Goal: Transaction & Acquisition: Purchase product/service

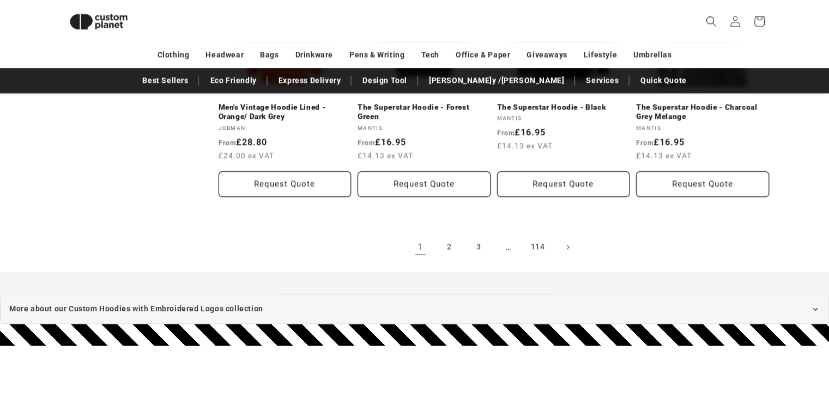
scroll to position [1292, 0]
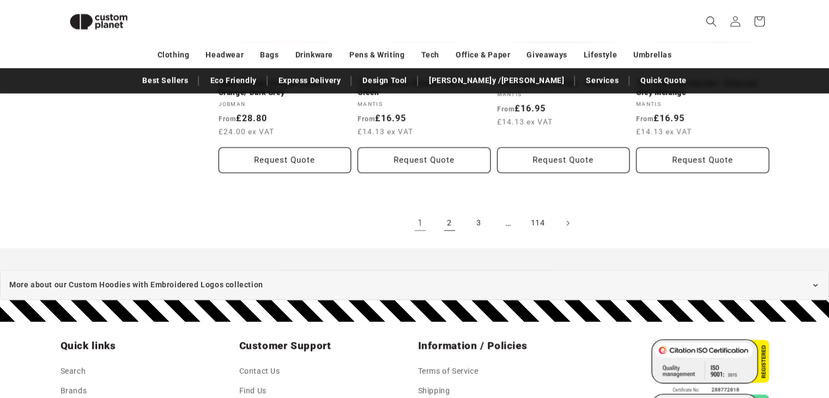
click at [446, 223] on link "2" at bounding box center [449, 223] width 24 height 24
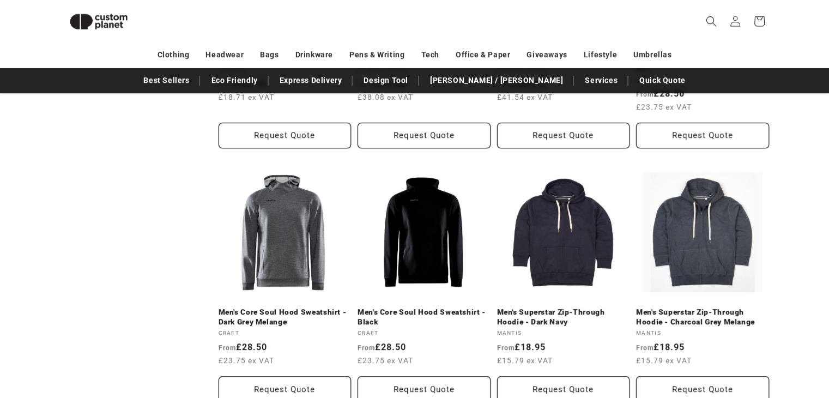
scroll to position [693, 0]
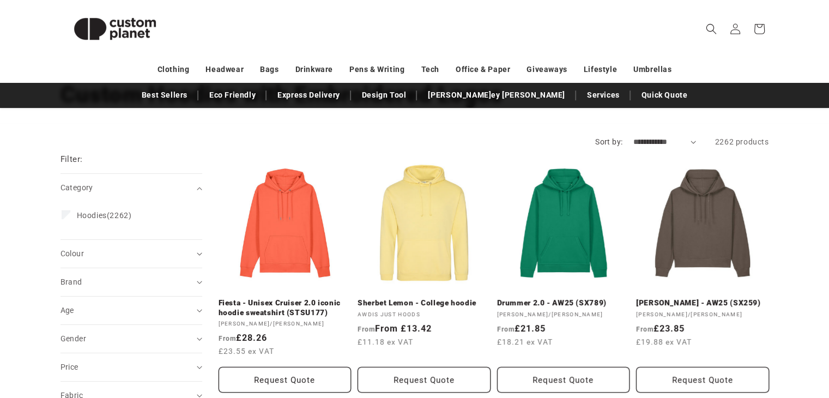
scroll to position [109, 0]
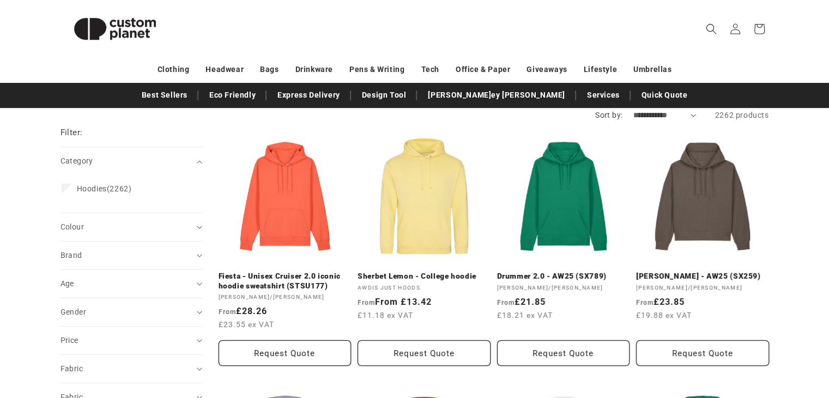
click at [101, 218] on summary "Colour (0)" at bounding box center [131, 227] width 142 height 28
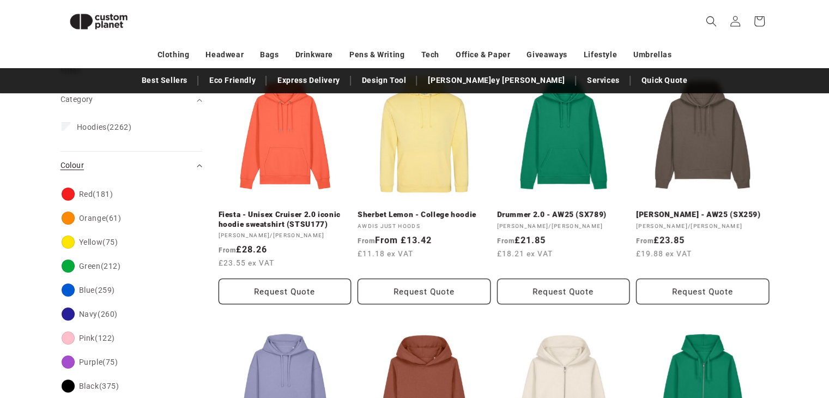
scroll to position [203, 0]
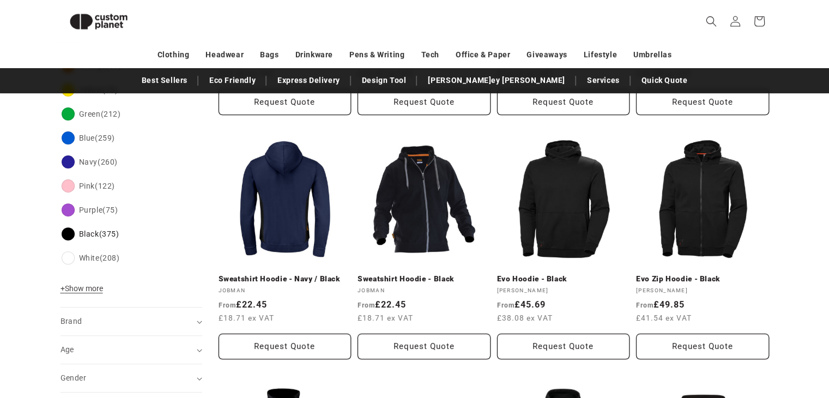
scroll to position [475, 0]
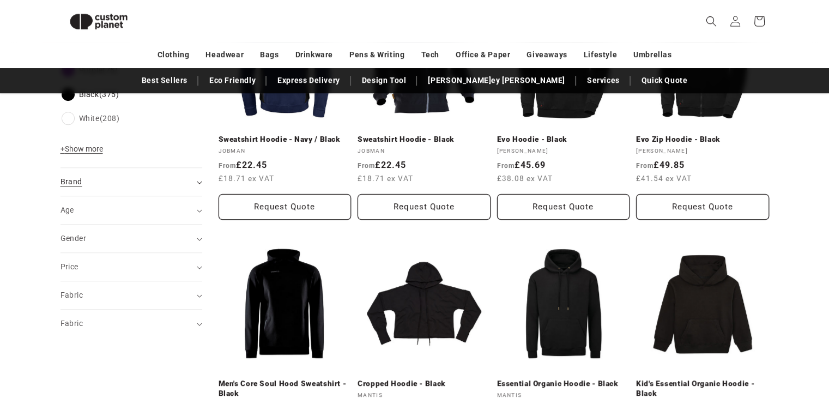
click at [82, 184] on div "Brand (0)" at bounding box center [126, 181] width 132 height 11
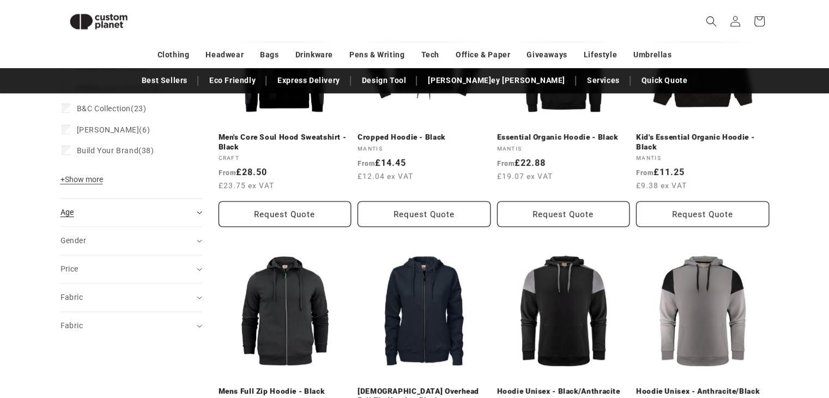
scroll to position [747, 0]
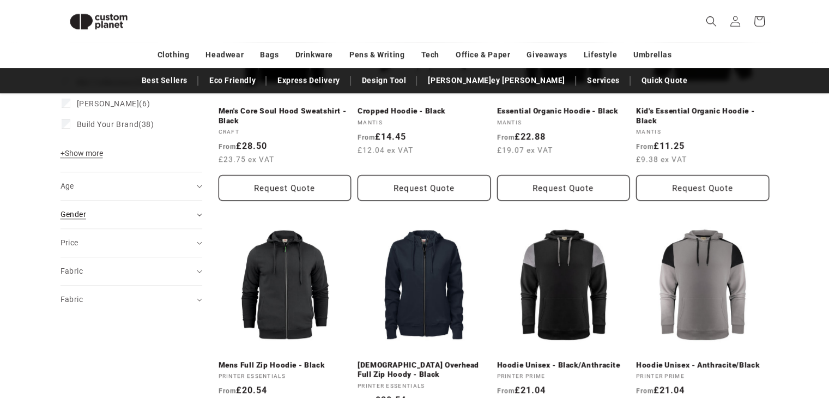
click at [100, 221] on summary "Gender (0)" at bounding box center [131, 214] width 142 height 28
click at [92, 267] on label "Male (97) Male (97 products)" at bounding box center [128, 262] width 133 height 21
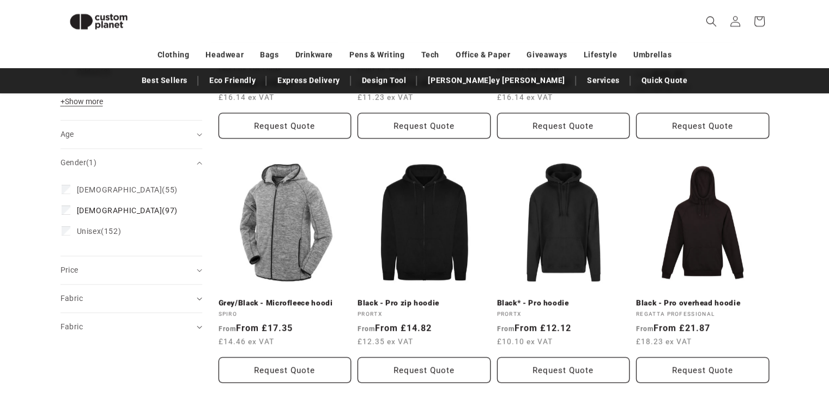
scroll to position [934, 0]
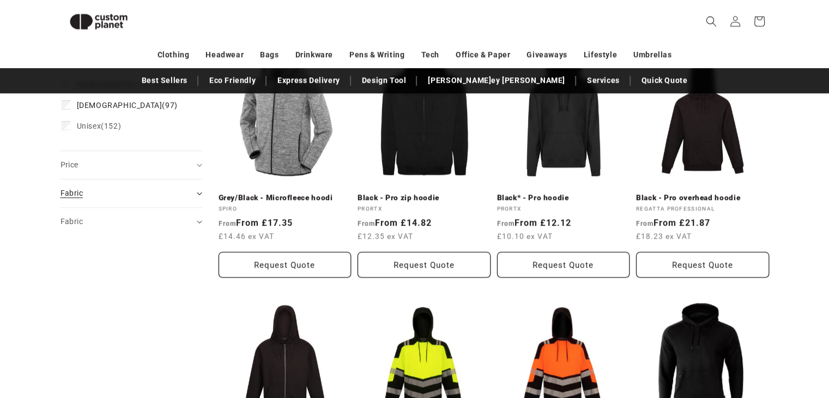
click at [94, 179] on summary "Fabric (0)" at bounding box center [131, 193] width 142 height 28
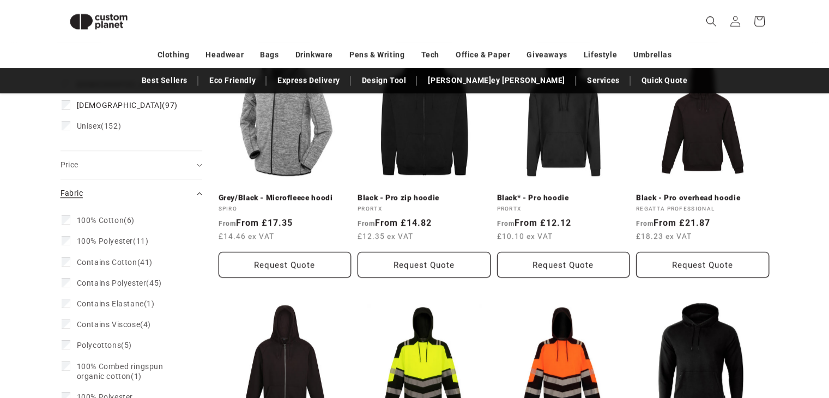
click at [94, 179] on summary "Fabric (0)" at bounding box center [131, 193] width 142 height 28
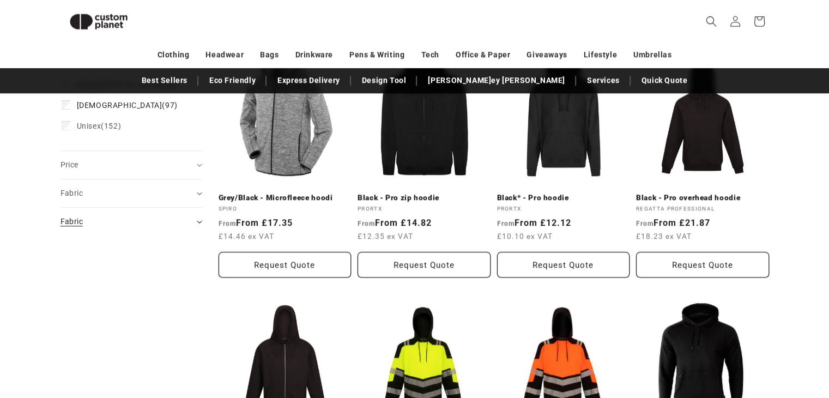
click at [109, 223] on summary "Fabric (0)" at bounding box center [131, 222] width 142 height 28
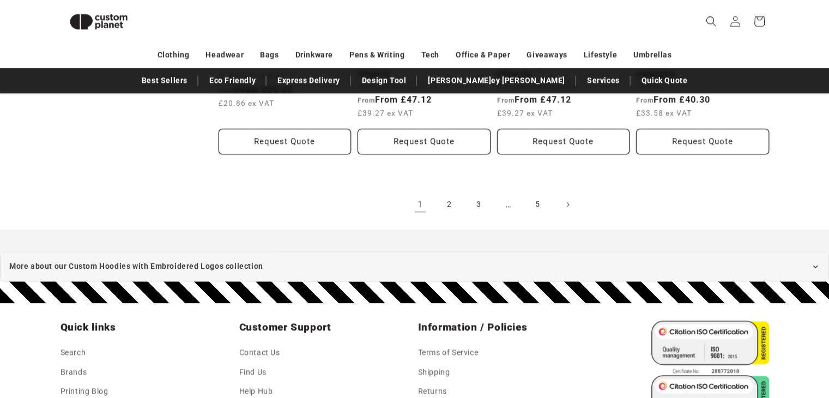
scroll to position [1370, 0]
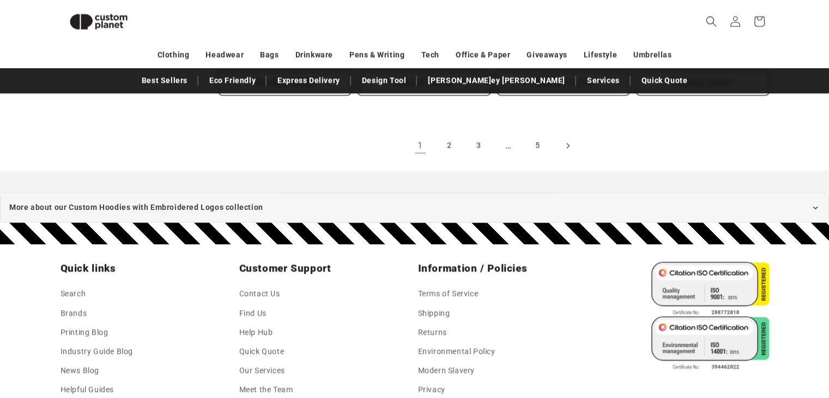
click at [560, 147] on link "Next page" at bounding box center [567, 145] width 24 height 24
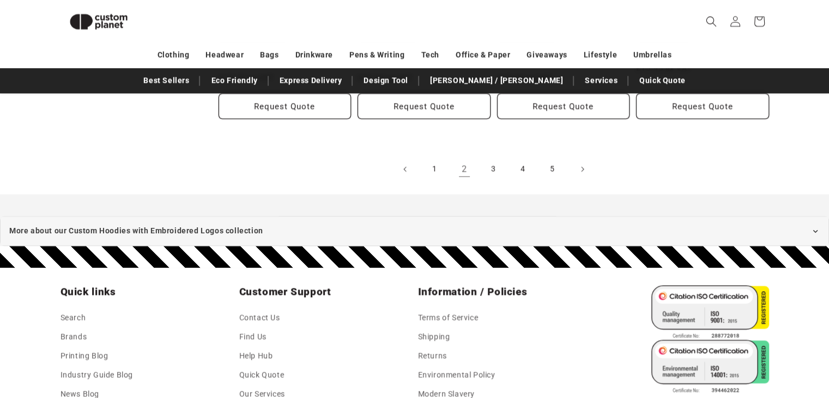
scroll to position [1401, 0]
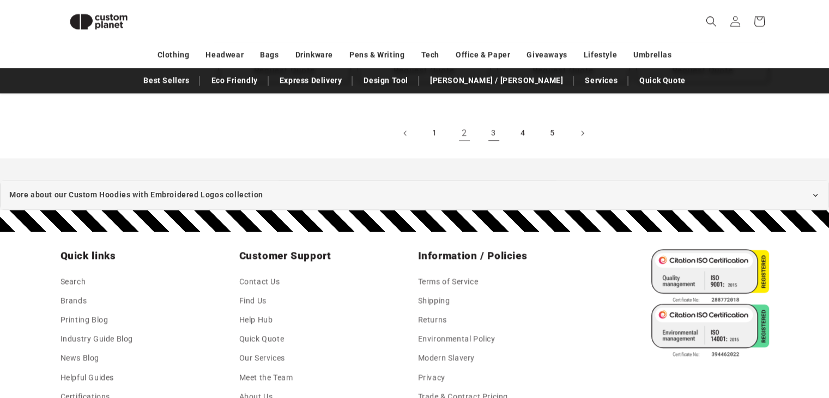
click at [501, 138] on link "3" at bounding box center [494, 133] width 24 height 24
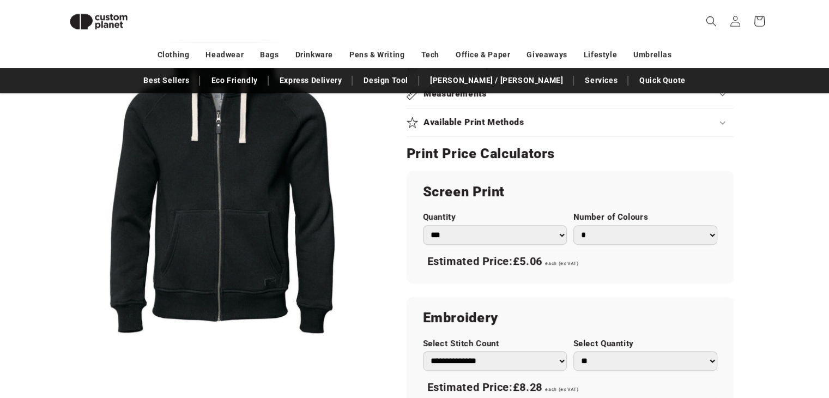
scroll to position [585, 0]
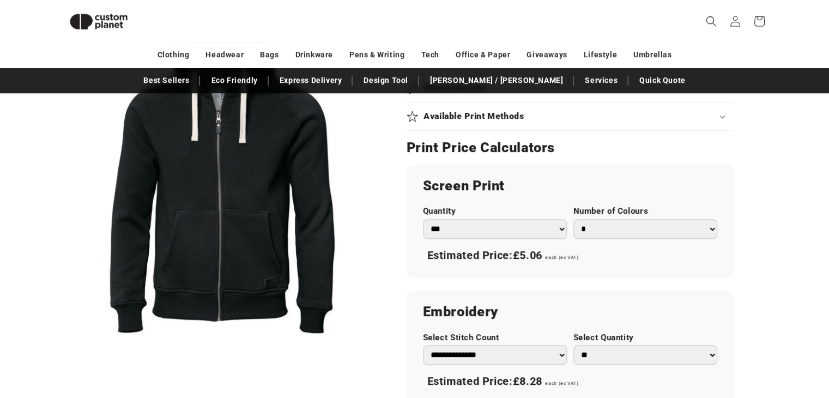
click at [464, 233] on select "*** *** *** **** **** **** ***** *****" at bounding box center [495, 229] width 144 height 20
click at [464, 224] on select "*** *** *** **** **** **** ***** *****" at bounding box center [495, 229] width 144 height 20
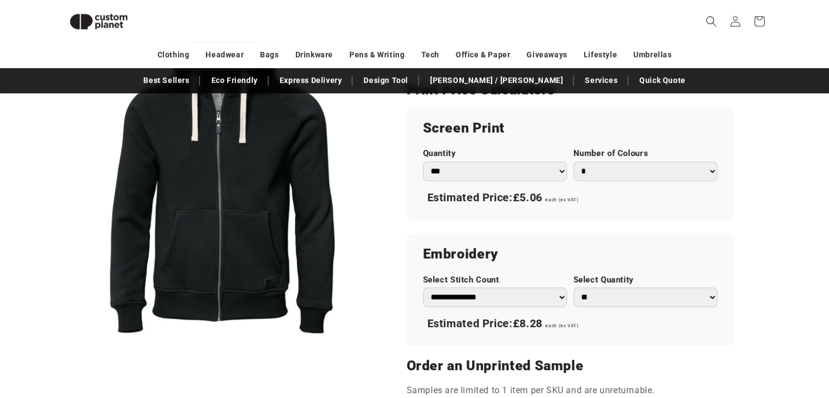
scroll to position [693, 0]
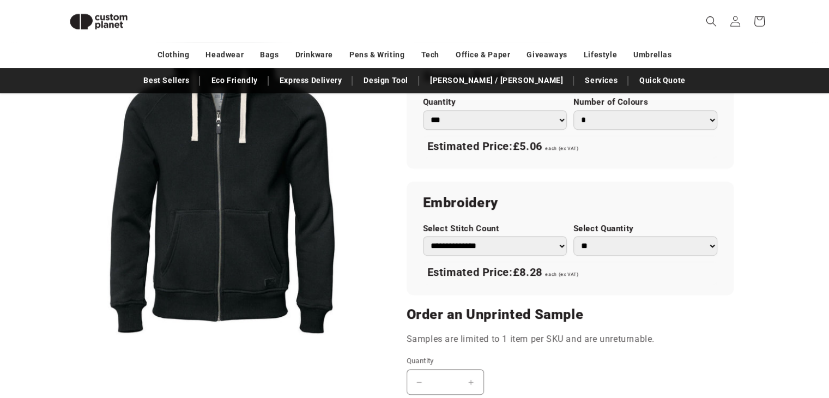
click at [466, 245] on select "**********" at bounding box center [495, 246] width 144 height 20
click at [630, 240] on select "** ** *** *** *** **** **** ****" at bounding box center [645, 246] width 144 height 20
click at [531, 209] on h2 "Embroidery" at bounding box center [570, 202] width 294 height 17
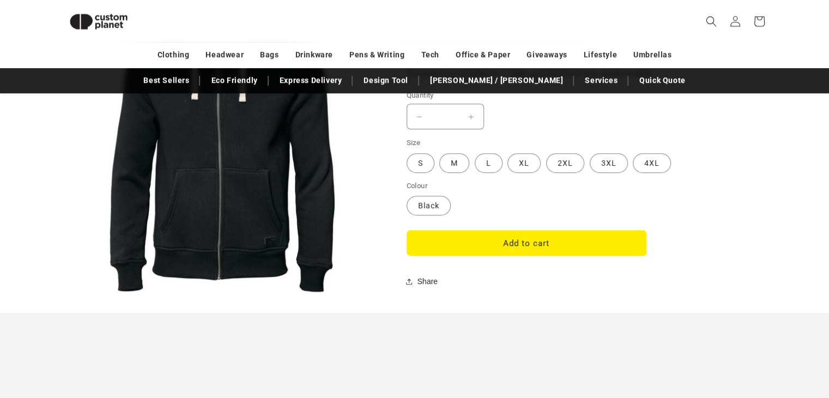
scroll to position [966, 0]
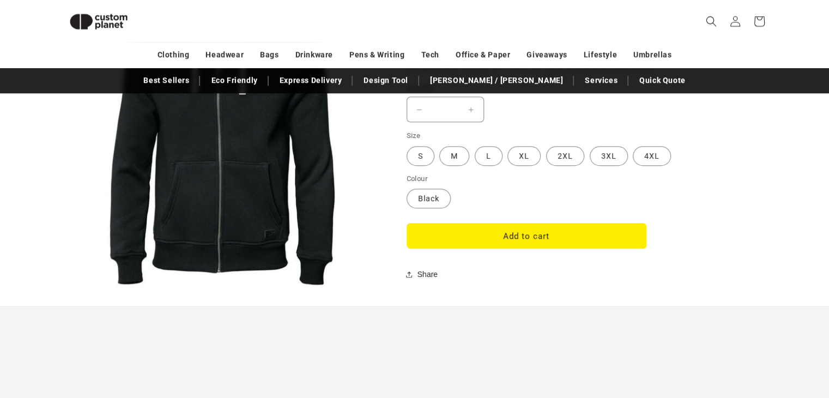
click at [471, 152] on fieldset "Size S Variant sold out or unavailable M Variant sold out or unavailable L Vari…" at bounding box center [539, 148] width 267 height 36
click at [486, 151] on label "L Variant sold out or unavailable" at bounding box center [488, 156] width 28 height 20
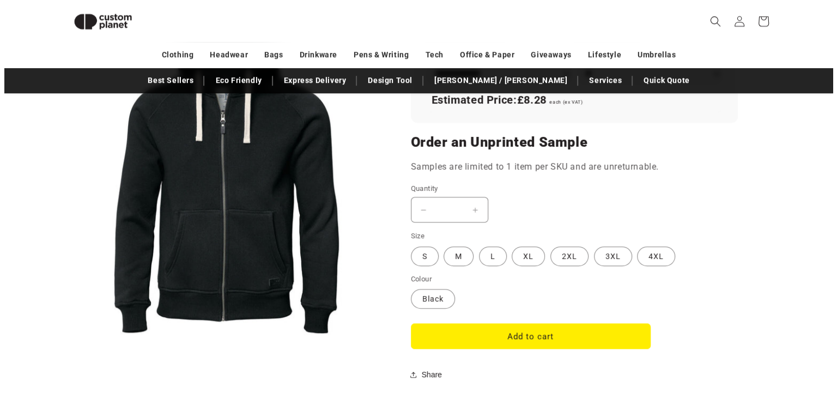
scroll to position [802, 0]
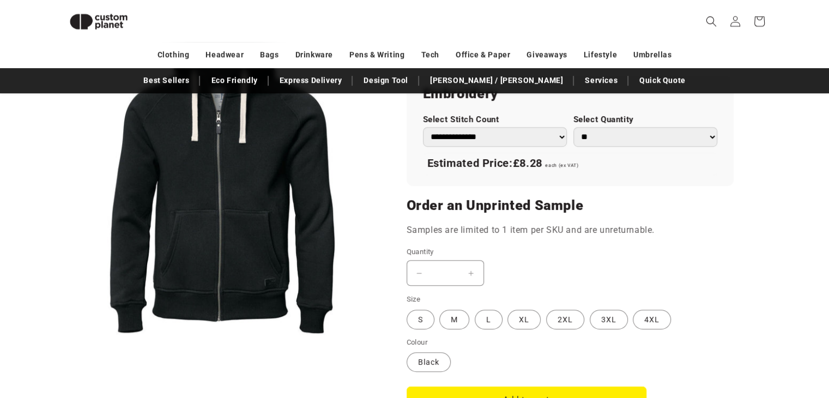
click at [60, 335] on button "Open media 1 in modal" at bounding box center [60, 335] width 0 height 0
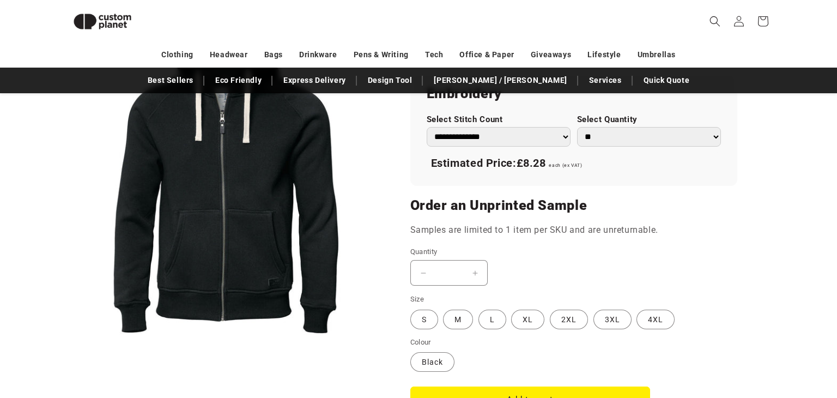
scroll to position [11, 0]
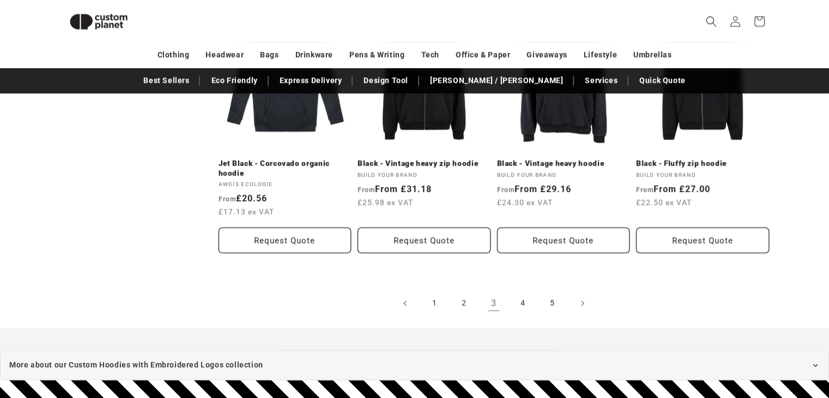
scroll to position [1238, 0]
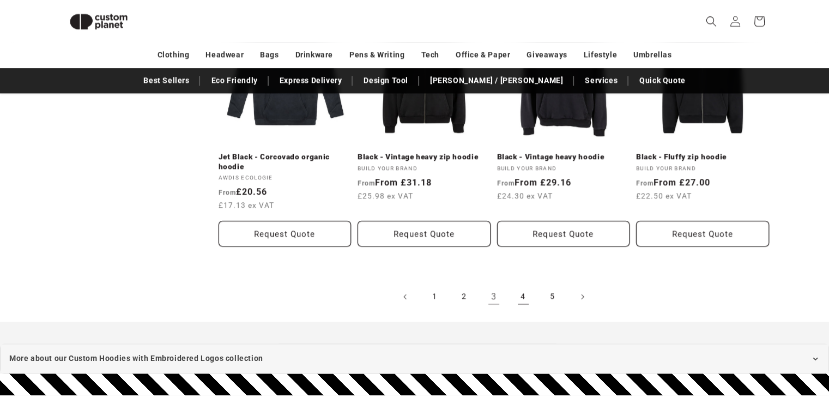
click at [530, 295] on link "4" at bounding box center [523, 296] width 24 height 24
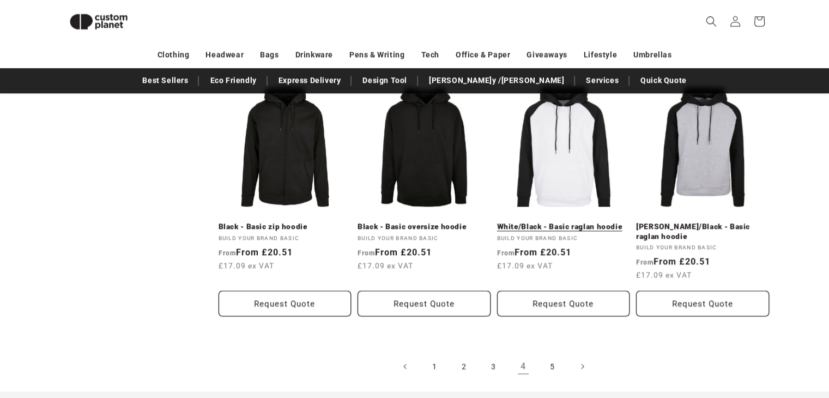
scroll to position [1292, 0]
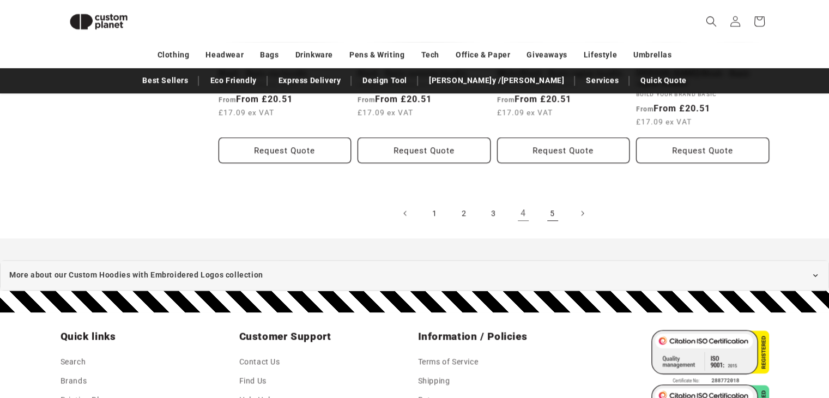
click at [553, 212] on link "5" at bounding box center [552, 213] width 24 height 24
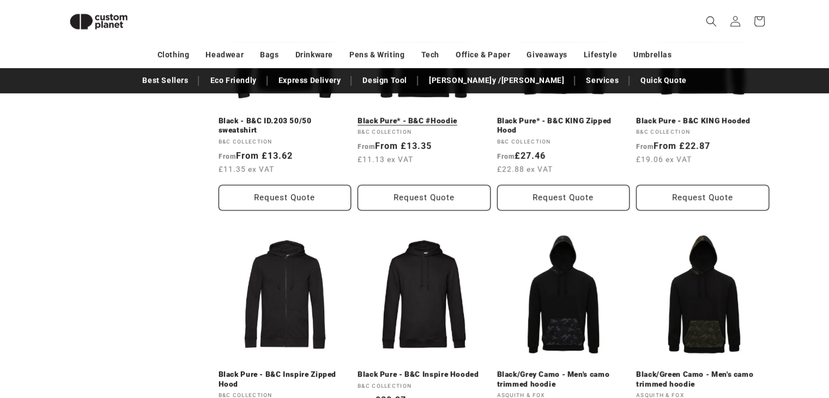
scroll to position [802, 0]
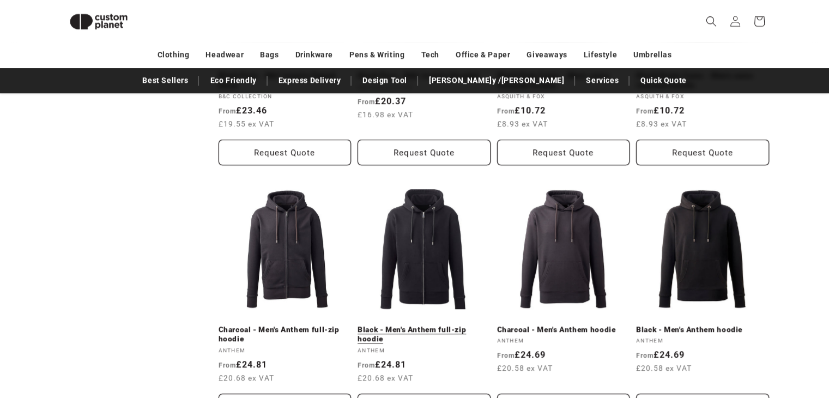
click at [416, 325] on link "Black - Men's Anthem full-zip hoodie" at bounding box center [423, 334] width 133 height 19
